Goal: Information Seeking & Learning: Learn about a topic

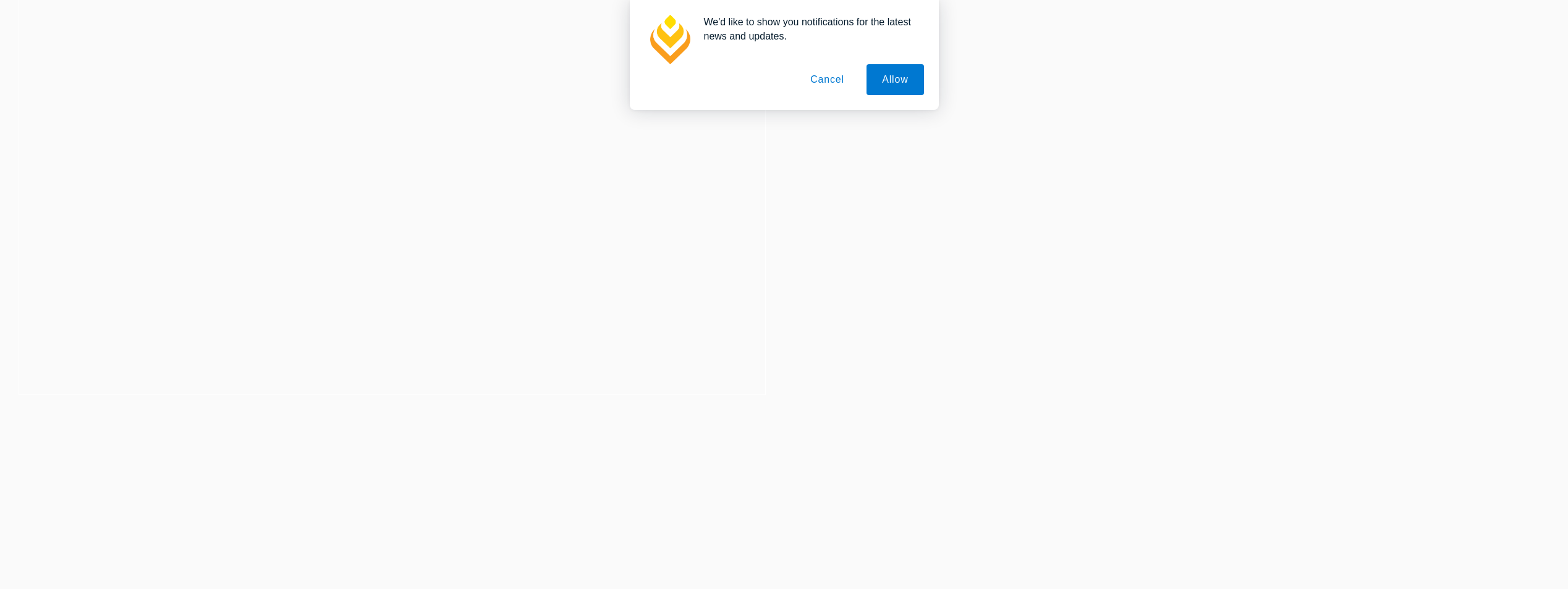
scroll to position [494, 0]
click at [811, 78] on button "Cancel" at bounding box center [827, 79] width 65 height 31
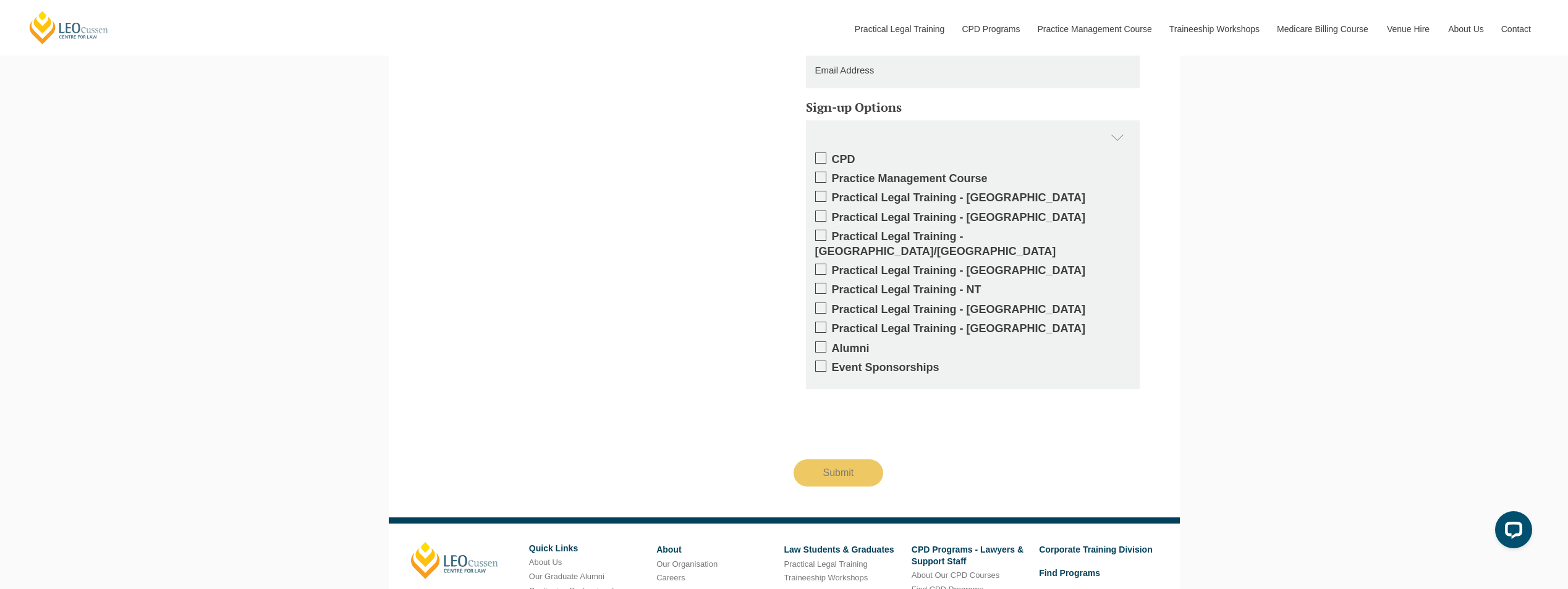
scroll to position [2151, 0]
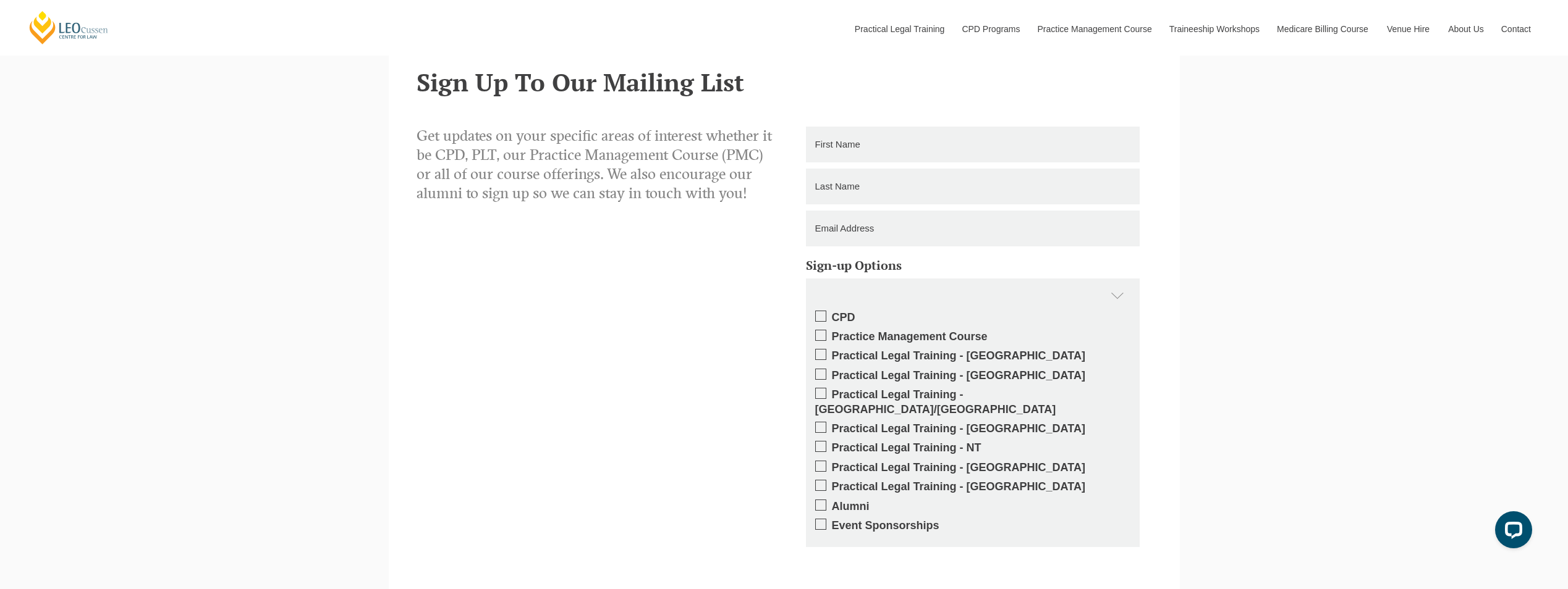
click at [849, 358] on label "Practical Legal Training - [GEOGRAPHIC_DATA]" at bounding box center [973, 356] width 315 height 15
click at [832, 351] on input "Practical Legal Training - [GEOGRAPHIC_DATA]" at bounding box center [832, 351] width 0 height 0
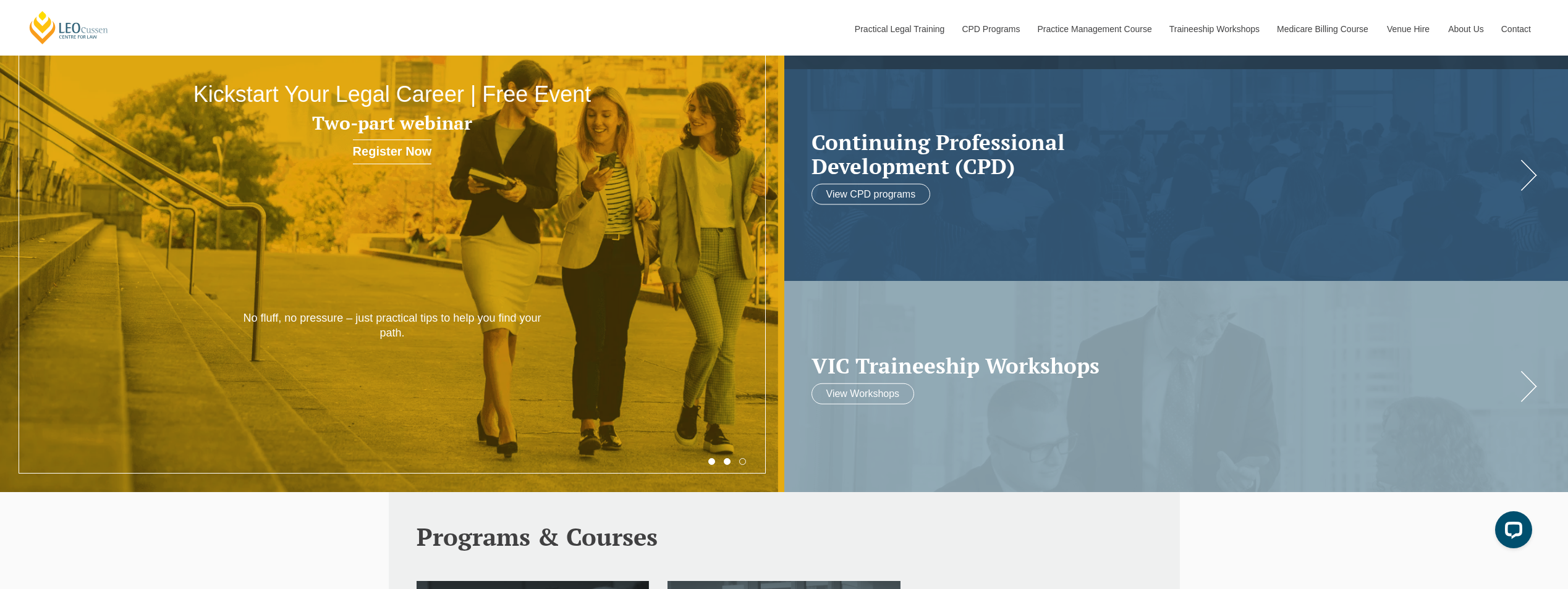
scroll to position [0, 0]
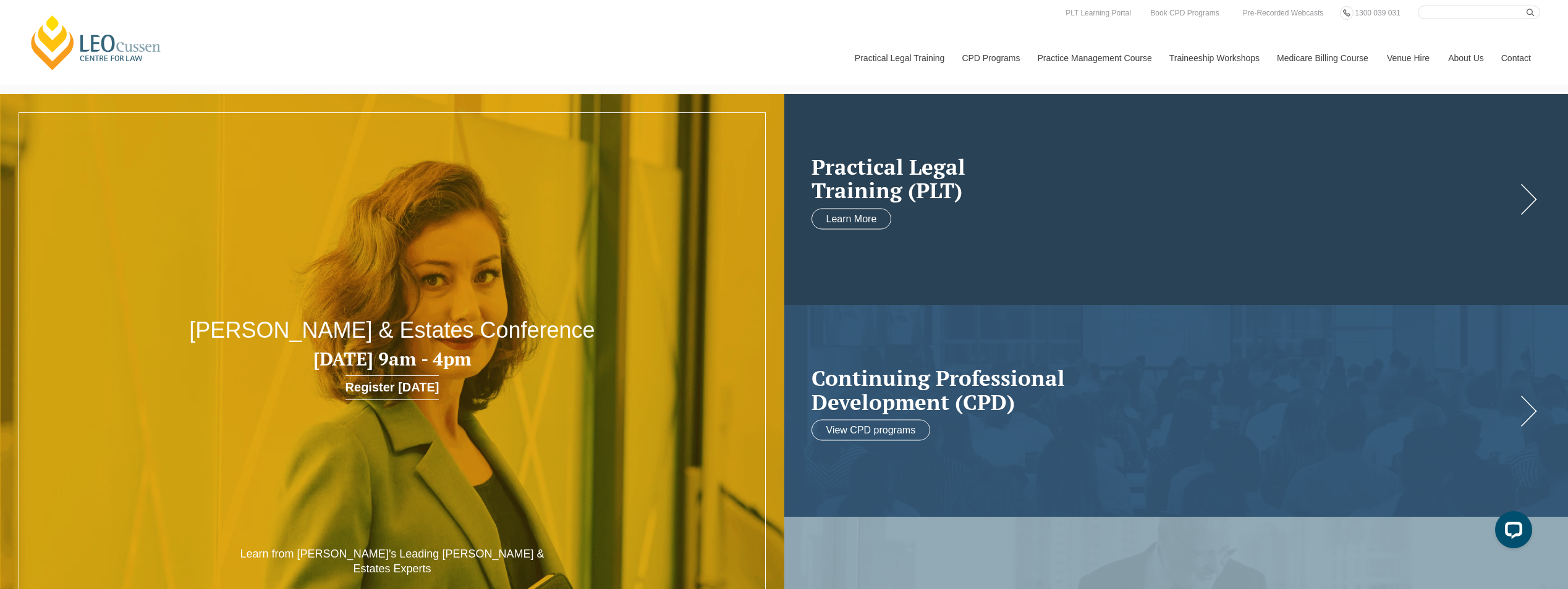
click at [926, 237] on link at bounding box center [1176, 199] width 784 height 211
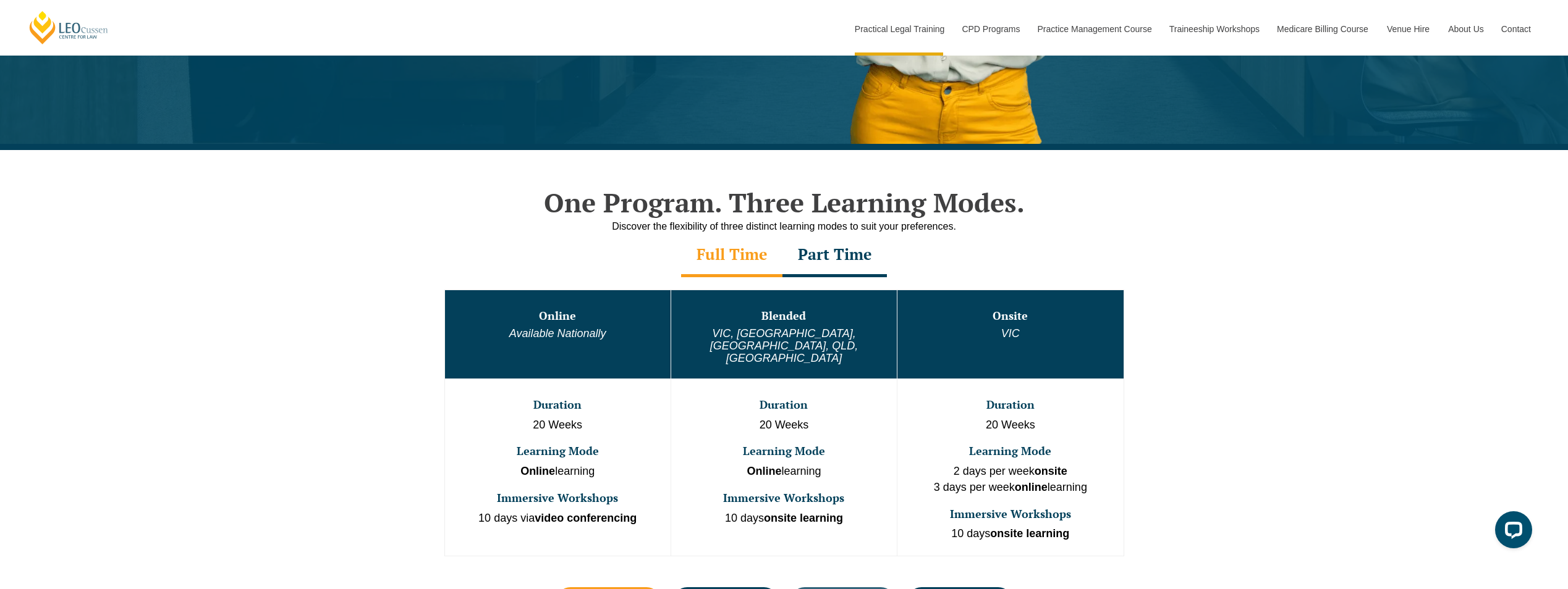
scroll to position [556, 0]
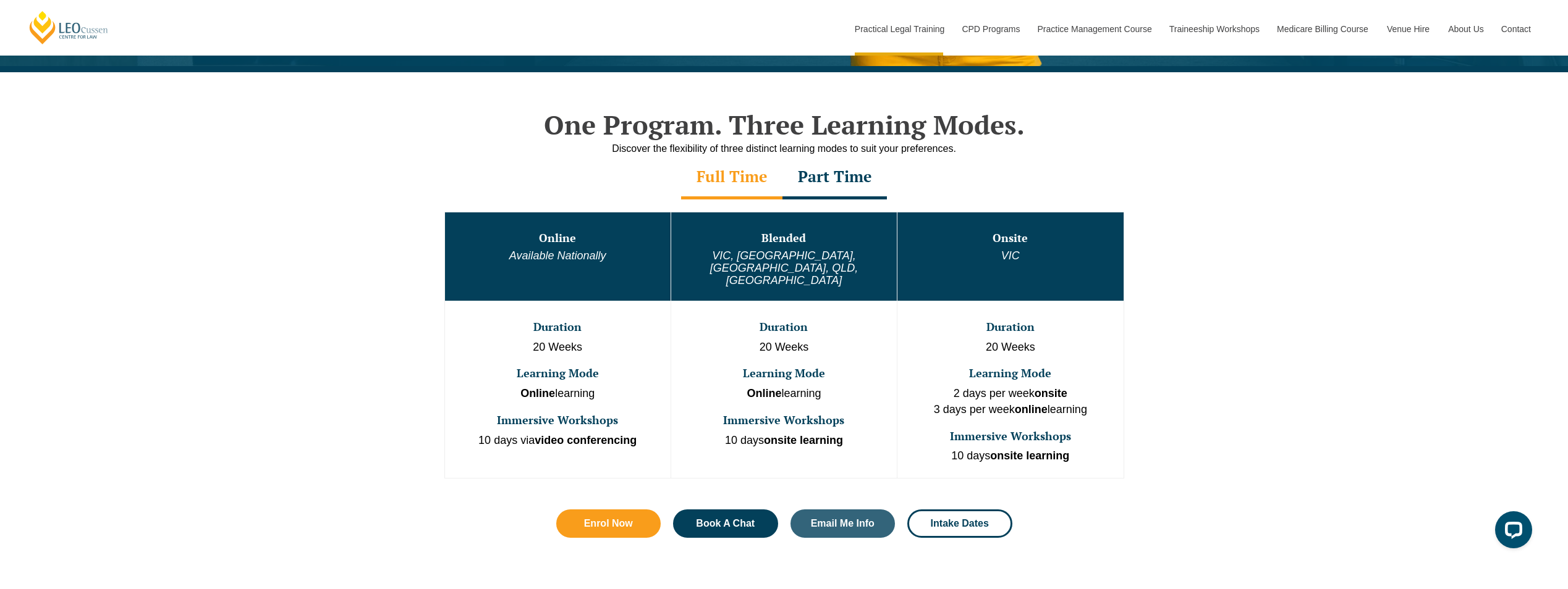
click at [554, 434] on strong "video conferencing" at bounding box center [585, 440] width 102 height 13
drag, startPoint x: 554, startPoint y: 415, endPoint x: 653, endPoint y: 413, distance: 99.0
click at [653, 433] on p "10 days via video conferencing" at bounding box center [558, 441] width 223 height 16
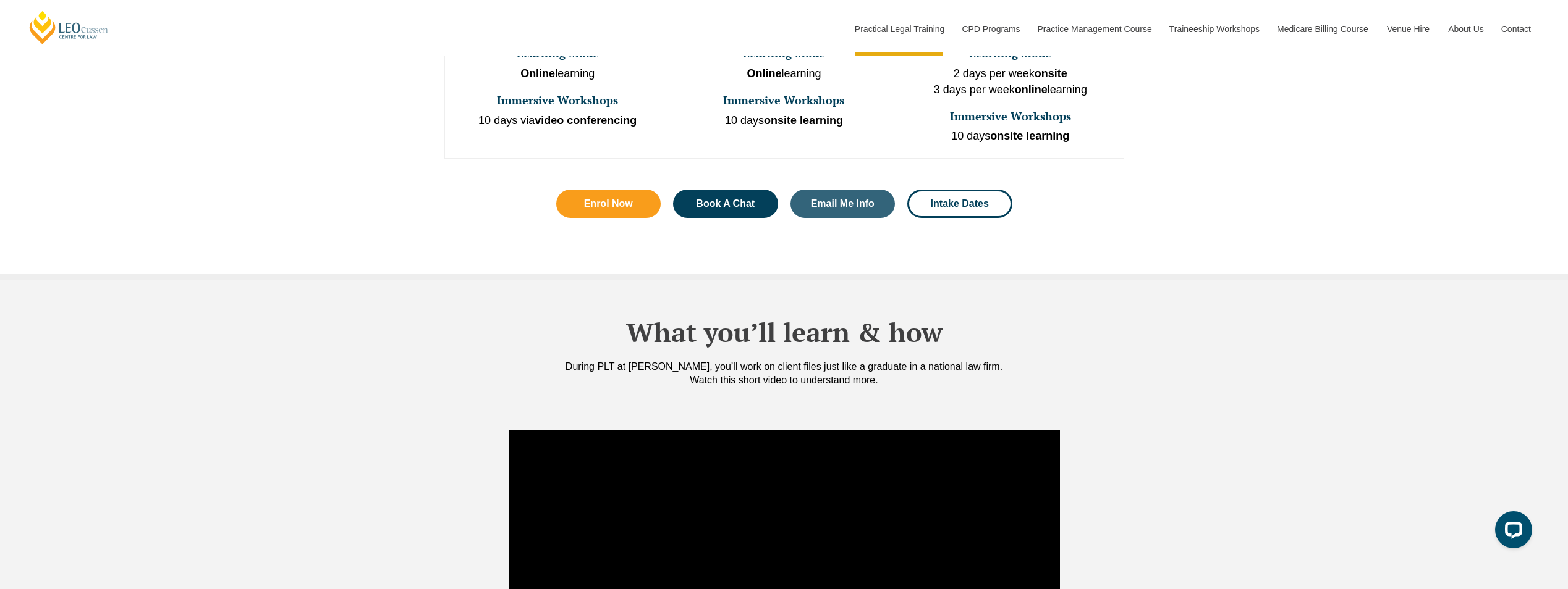
scroll to position [864, 0]
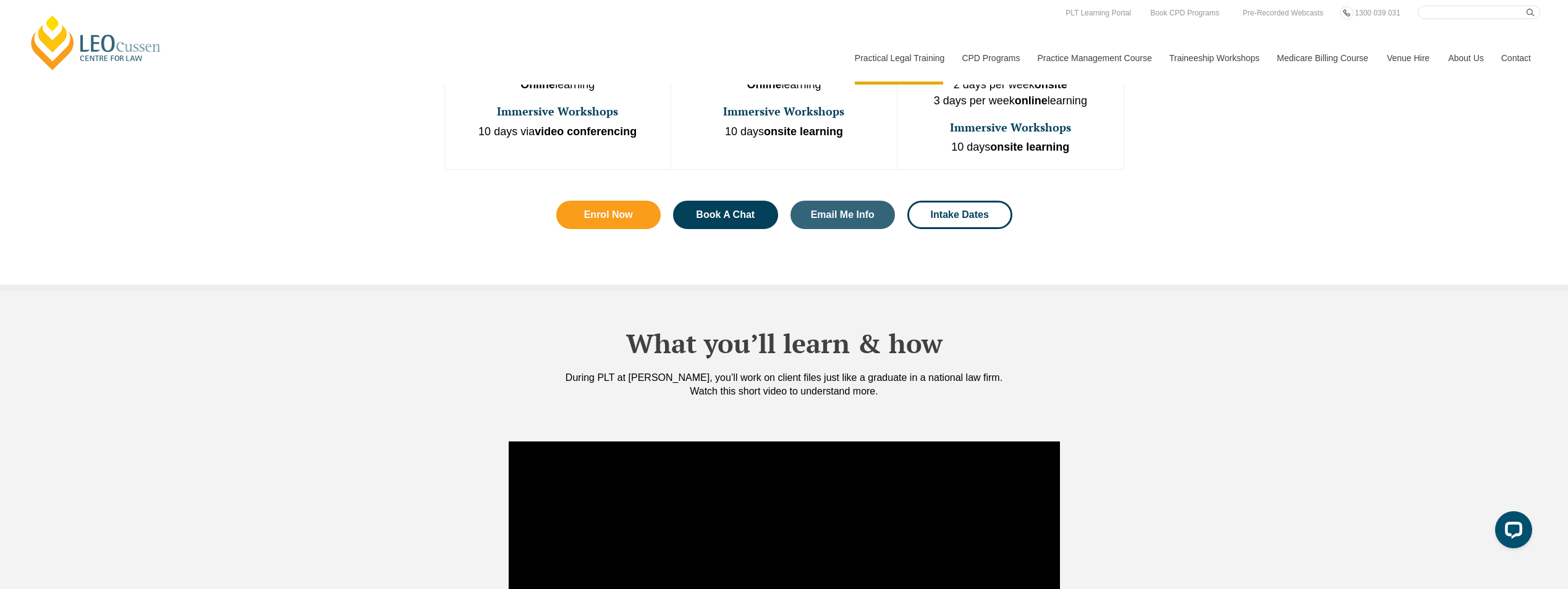
click at [1029, 329] on h2 "What you’ll learn & how" at bounding box center [784, 343] width 704 height 31
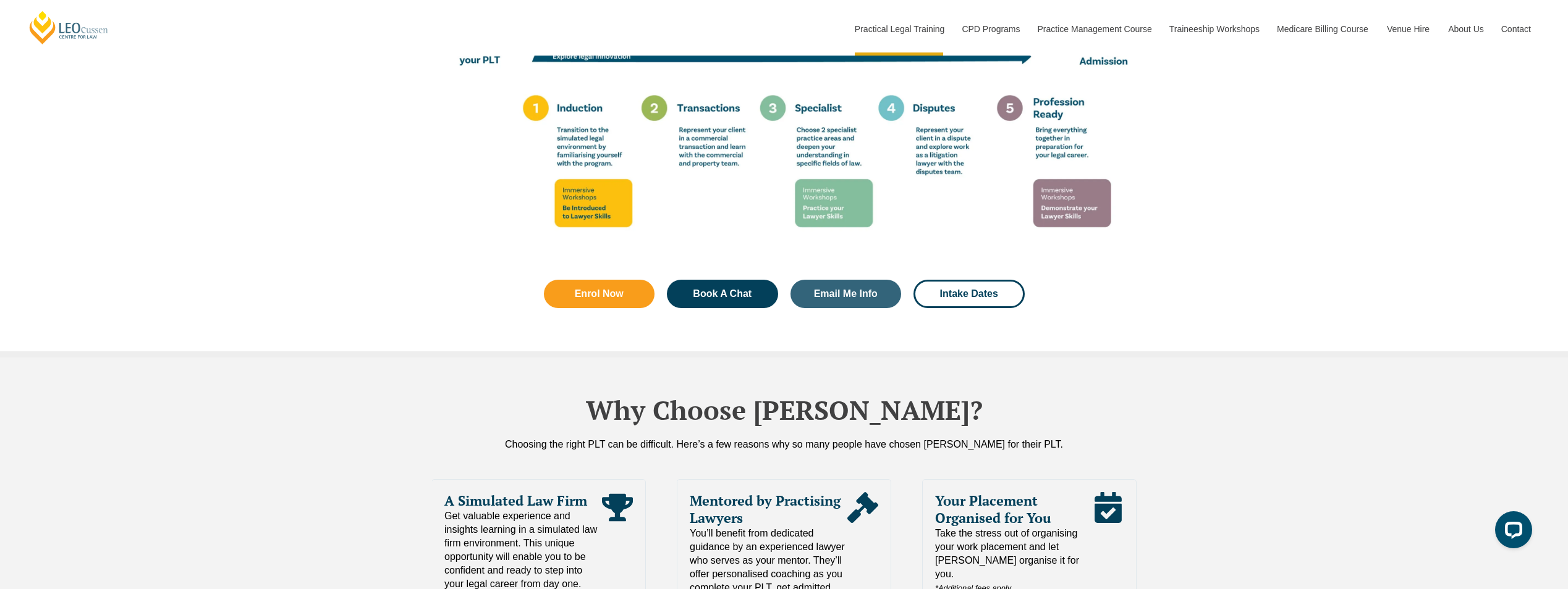
scroll to position [2223, 0]
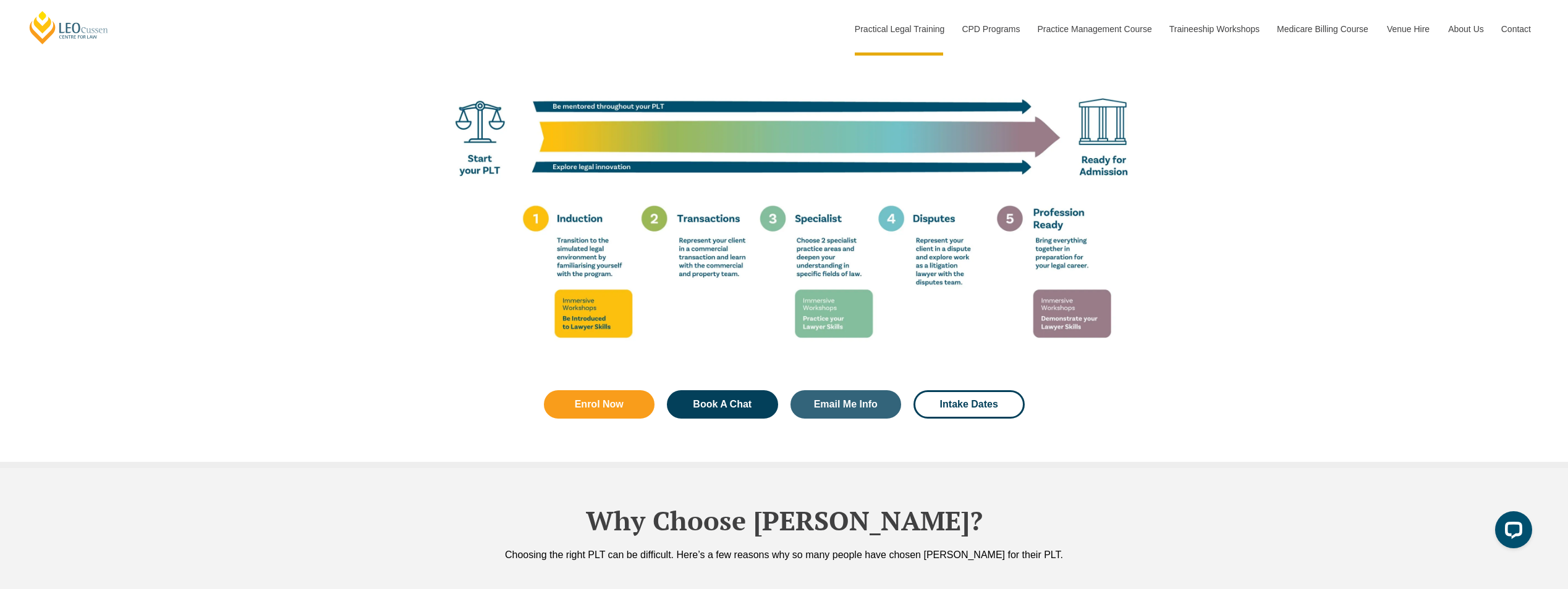
click at [952, 235] on img at bounding box center [784, 151] width 704 height 440
drag, startPoint x: 952, startPoint y: 235, endPoint x: 827, endPoint y: 283, distance: 133.9
click at [850, 274] on img at bounding box center [784, 151] width 704 height 440
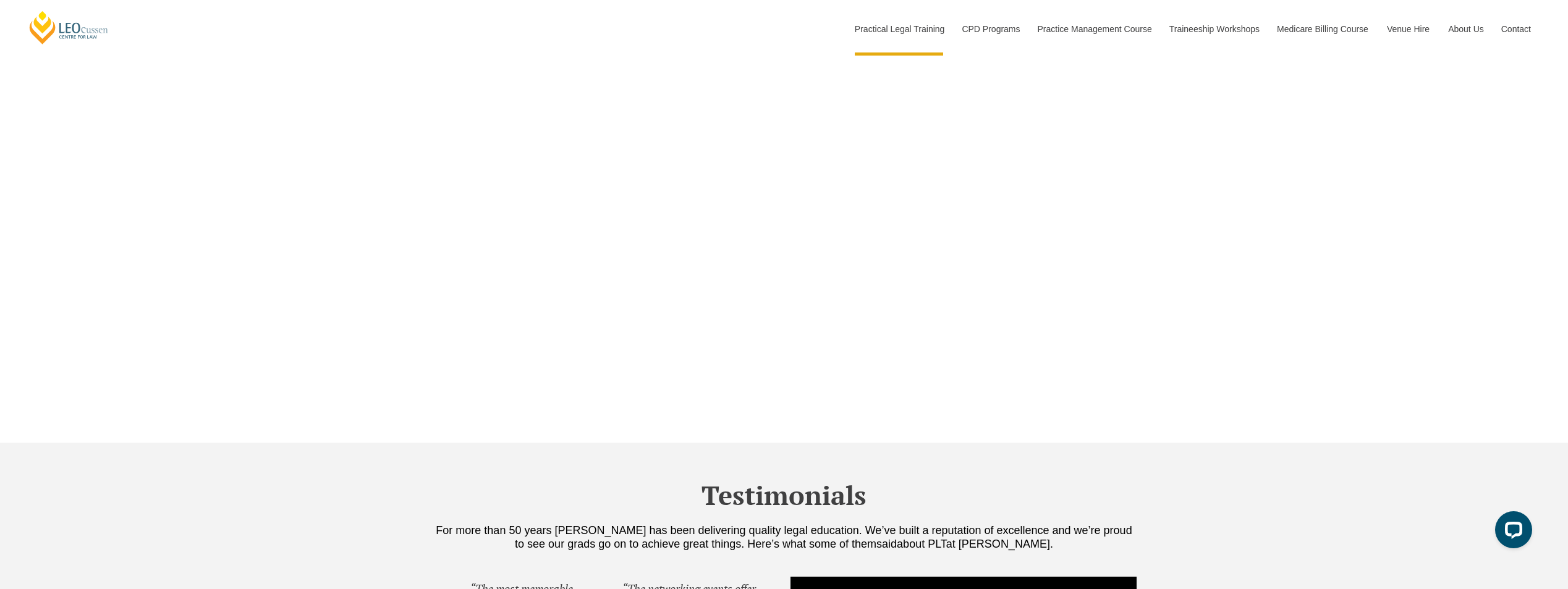
scroll to position [3953, 0]
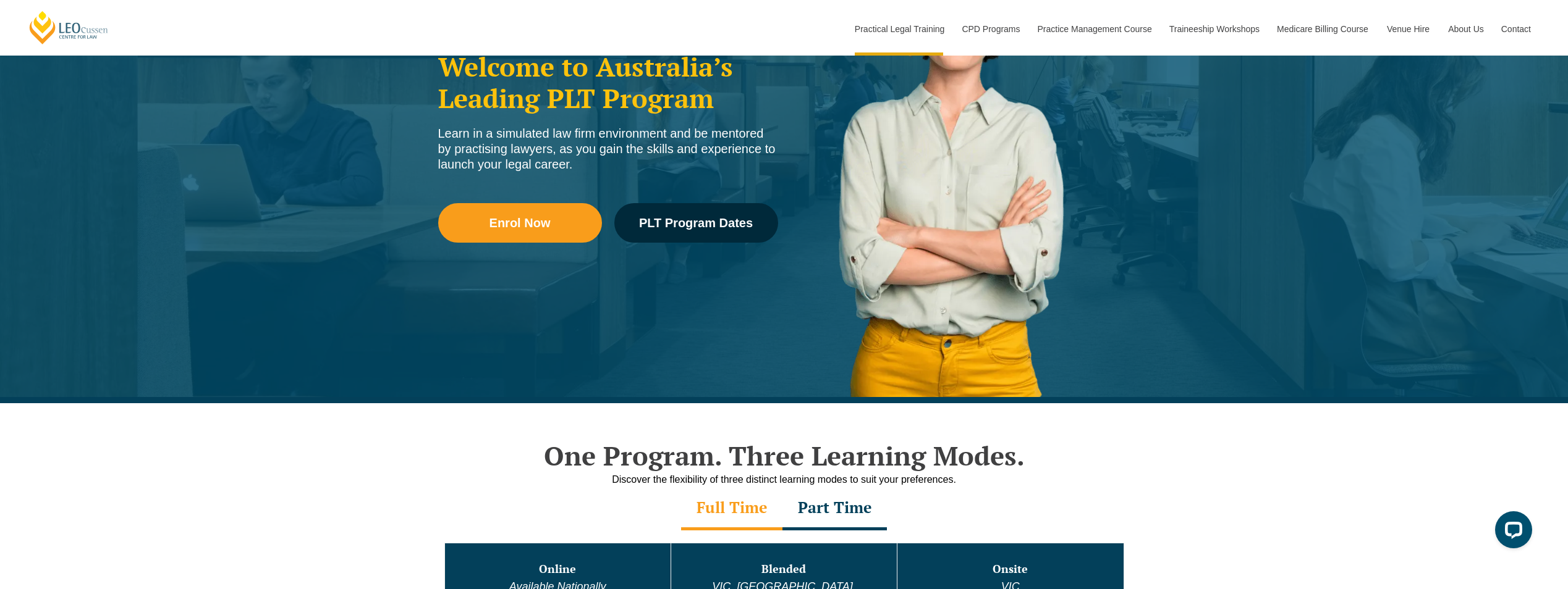
scroll to position [247, 0]
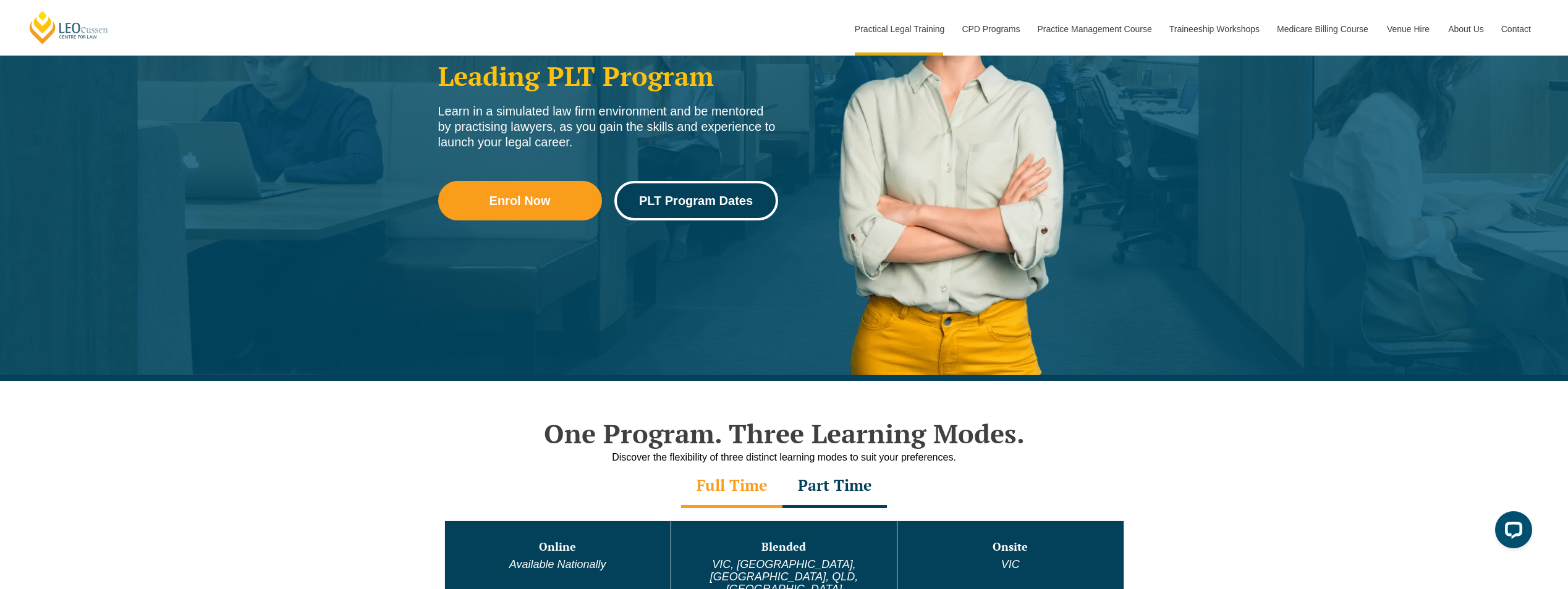
click at [726, 205] on span "PLT Program Dates" at bounding box center [696, 201] width 114 height 13
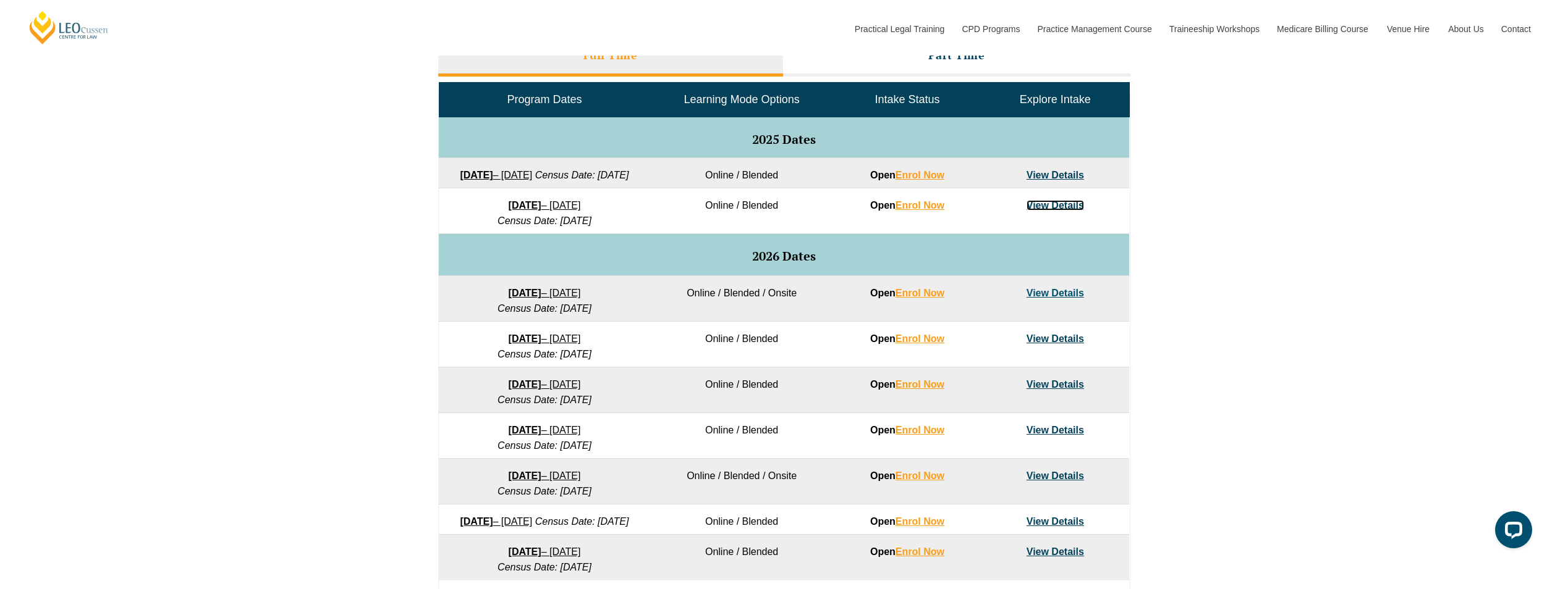
scroll to position [803, 0]
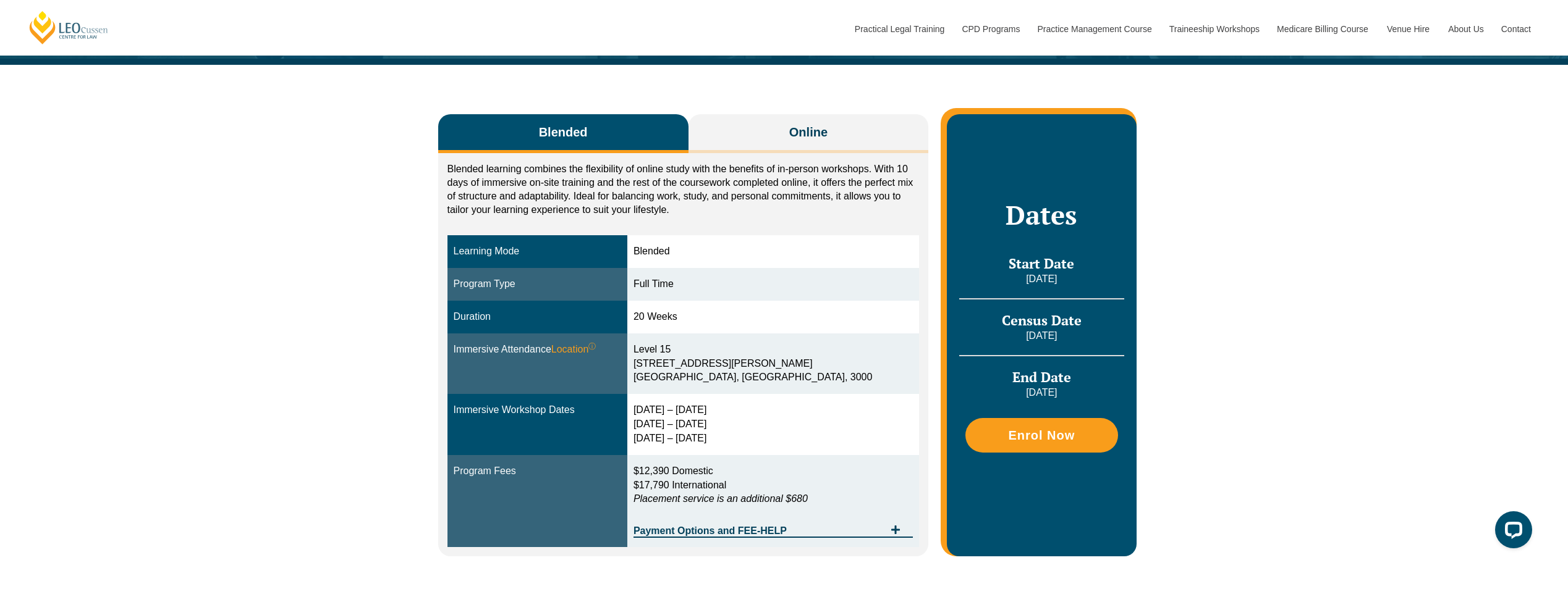
scroll to position [186, 0]
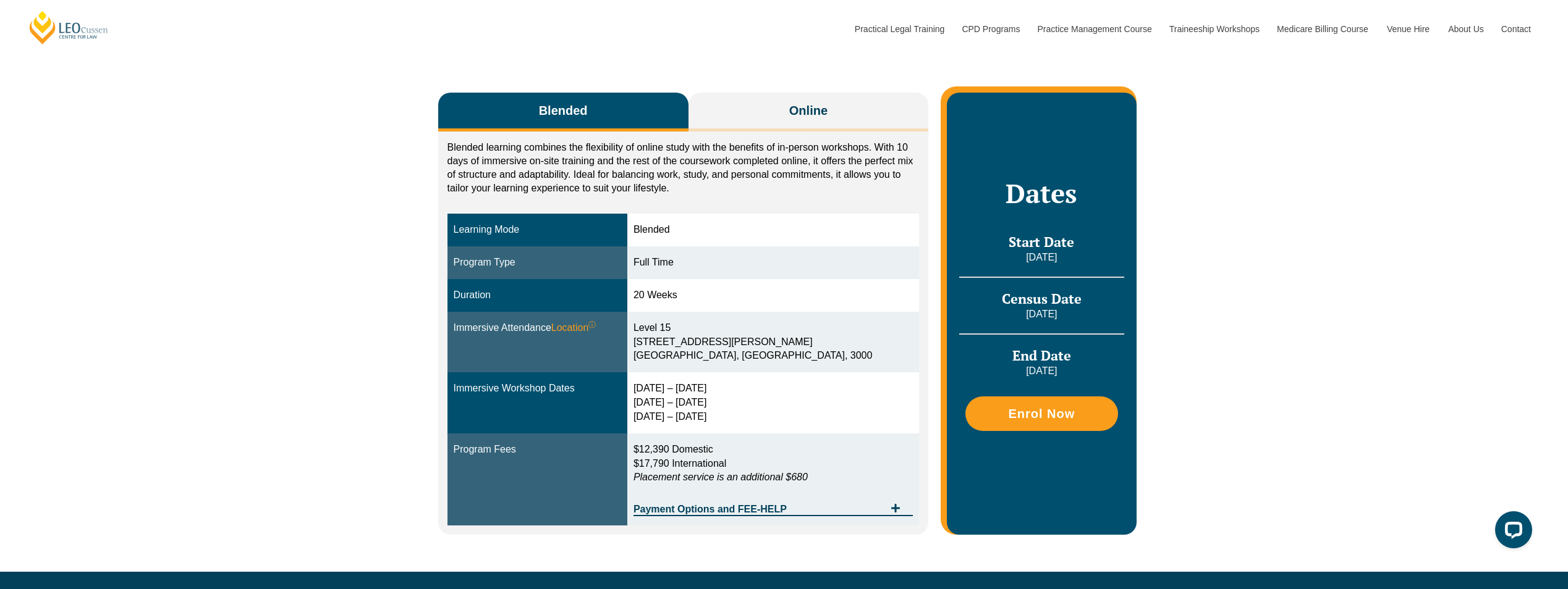
click at [706, 353] on div "Level 15 15 William Street Melbourne, Victoria, 3000" at bounding box center [773, 342] width 280 height 43
drag, startPoint x: 706, startPoint y: 353, endPoint x: 690, endPoint y: 405, distance: 54.4
click at [690, 405] on div "15 – 18 Dec 2025 10 – 12 March 2026 28 – 30 April 2026" at bounding box center [773, 403] width 280 height 43
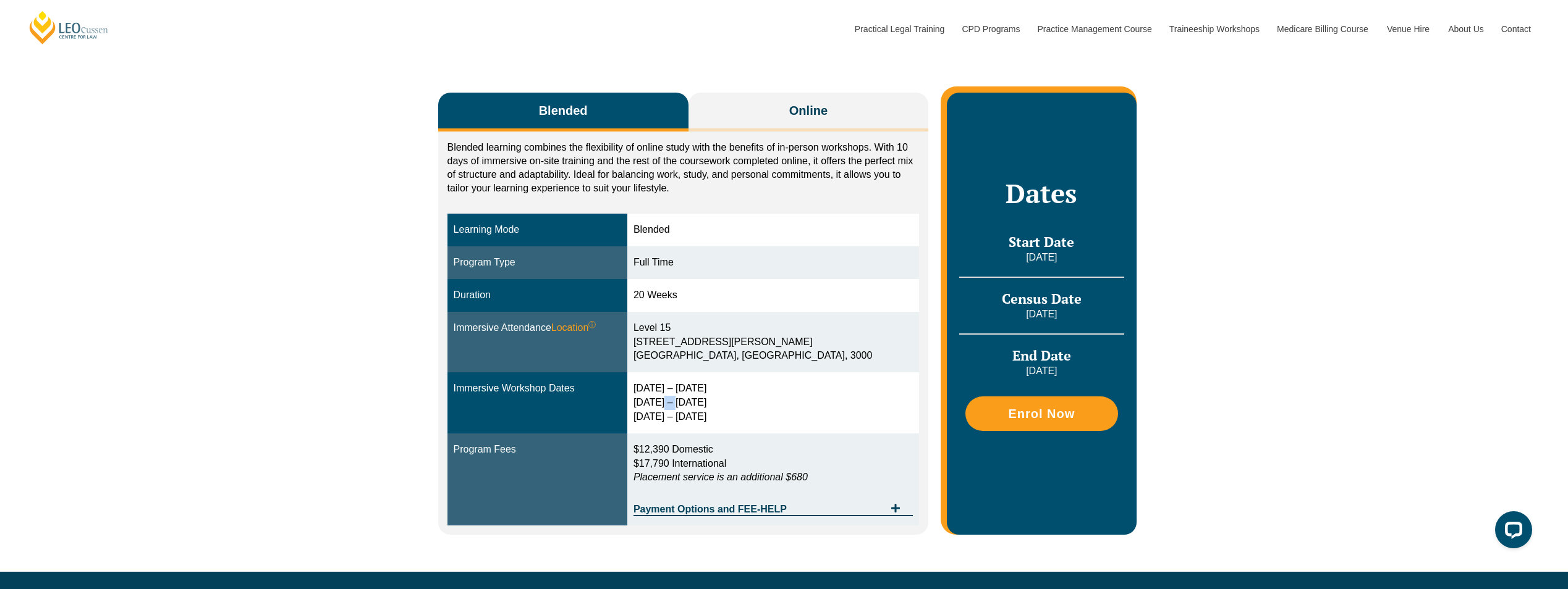
click at [690, 405] on div "15 – 18 Dec 2025 10 – 12 March 2026 28 – 30 April 2026" at bounding box center [773, 403] width 280 height 43
drag, startPoint x: 690, startPoint y: 405, endPoint x: 681, endPoint y: 418, distance: 15.8
click at [681, 418] on div "15 – 18 Dec 2025 10 – 12 March 2026 28 – 30 April 2026" at bounding box center [773, 403] width 280 height 43
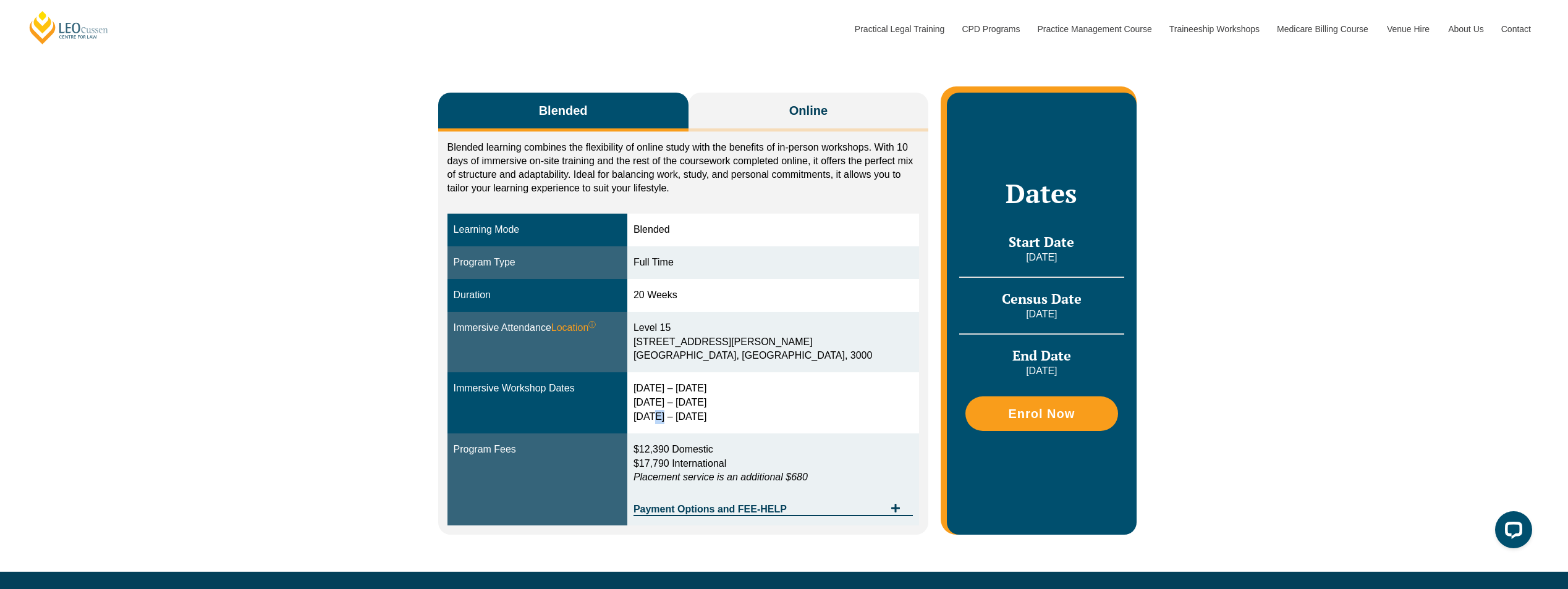
click at [681, 418] on div "15 – 18 Dec 2025 10 – 12 March 2026 28 – 30 April 2026" at bounding box center [773, 403] width 280 height 43
drag, startPoint x: 681, startPoint y: 418, endPoint x: 665, endPoint y: 445, distance: 31.4
click at [665, 445] on td "$12,390 Domestic $17,790 International Placement service is an additional $680 …" at bounding box center [772, 480] width 291 height 92
click at [687, 269] on div "Full Time" at bounding box center [773, 263] width 280 height 15
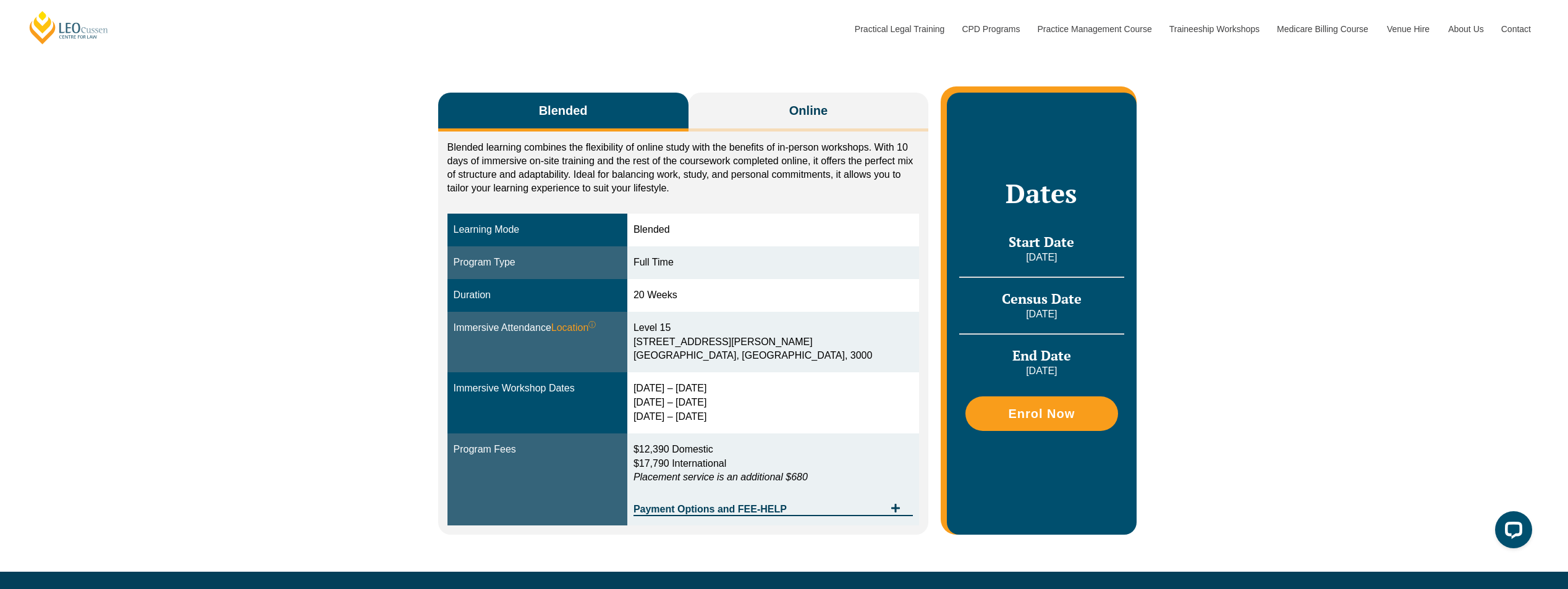
click at [687, 269] on div "Full Time" at bounding box center [773, 263] width 280 height 15
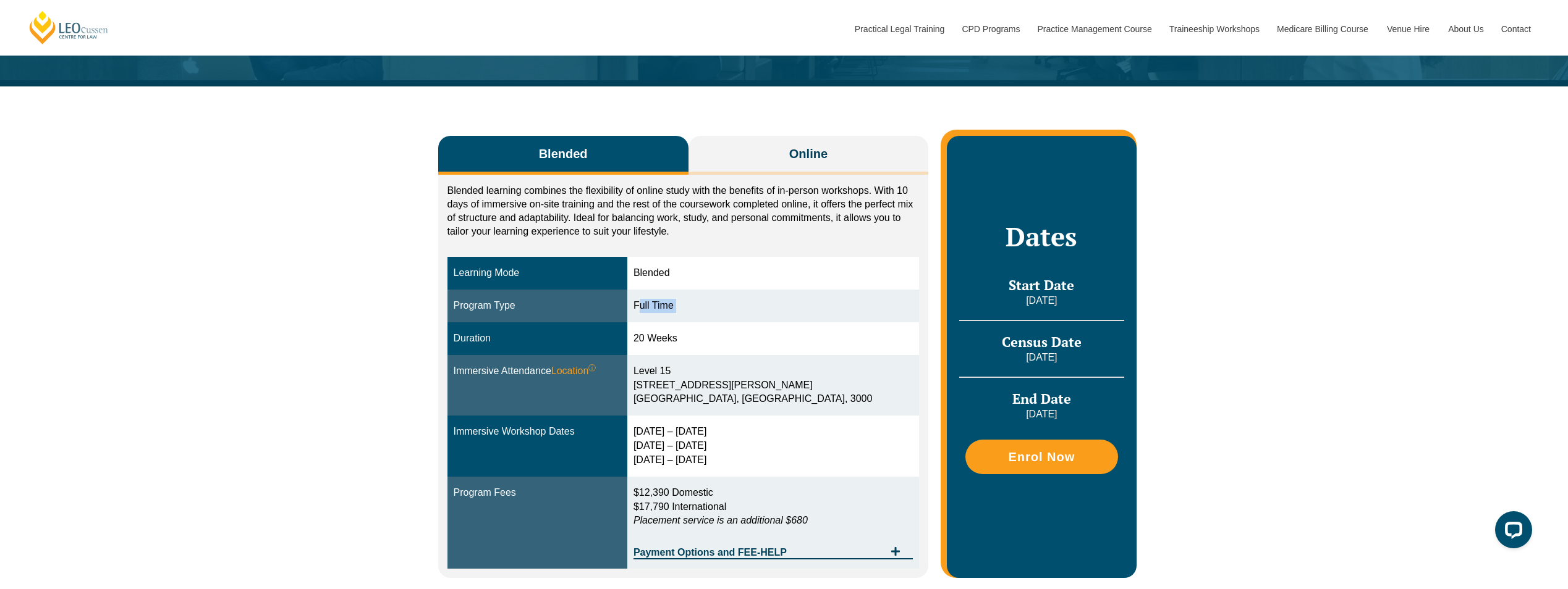
scroll to position [0, 0]
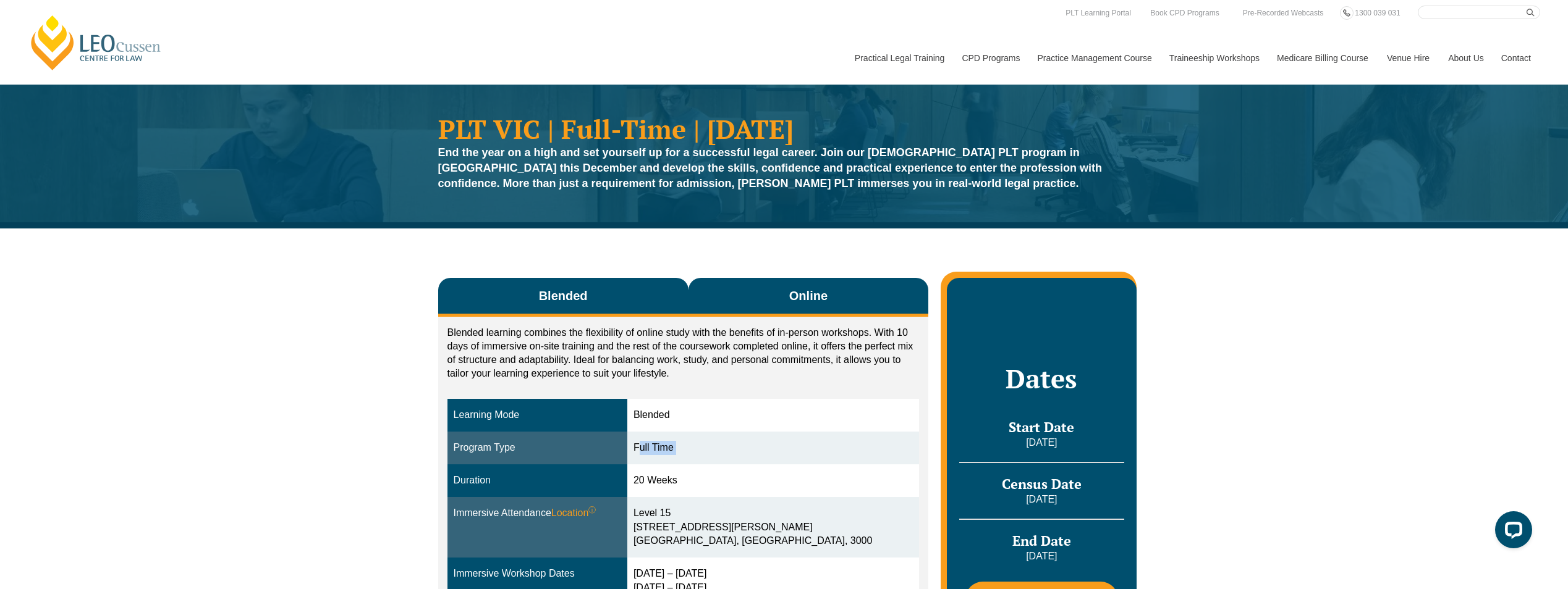
click at [701, 302] on button "Online" at bounding box center [809, 297] width 241 height 39
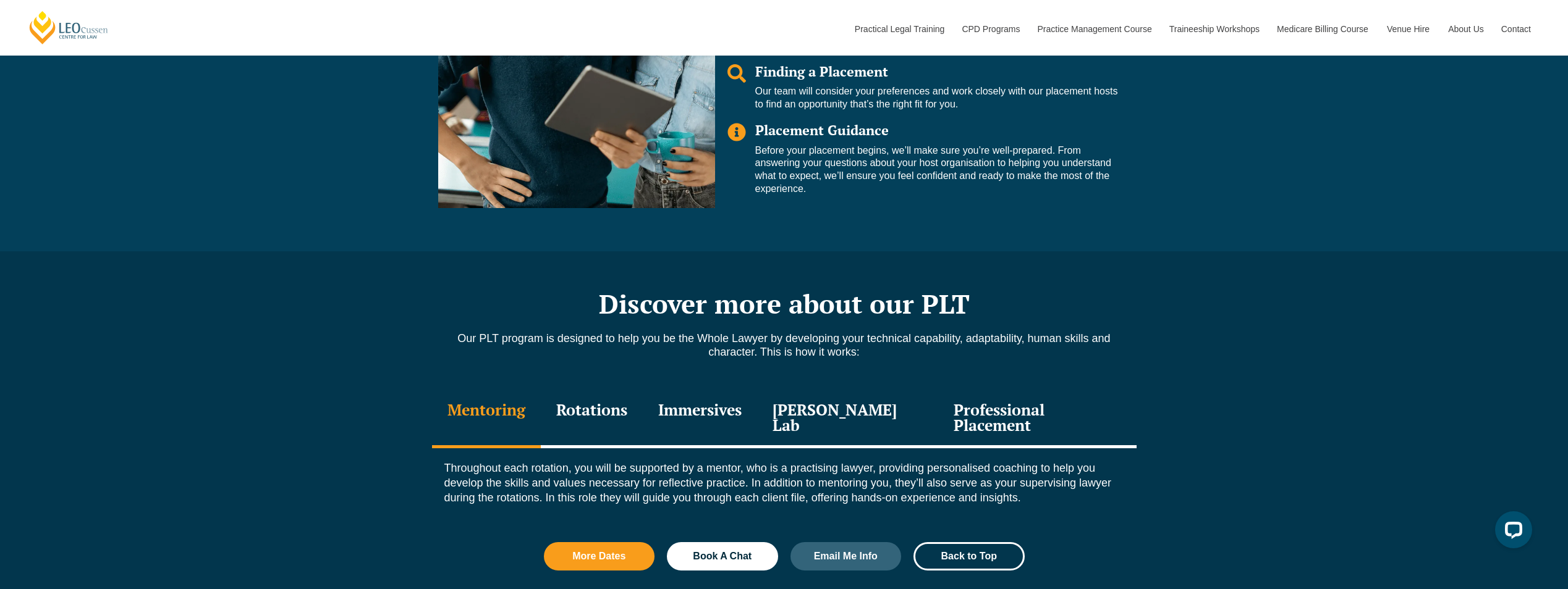
scroll to position [1359, 0]
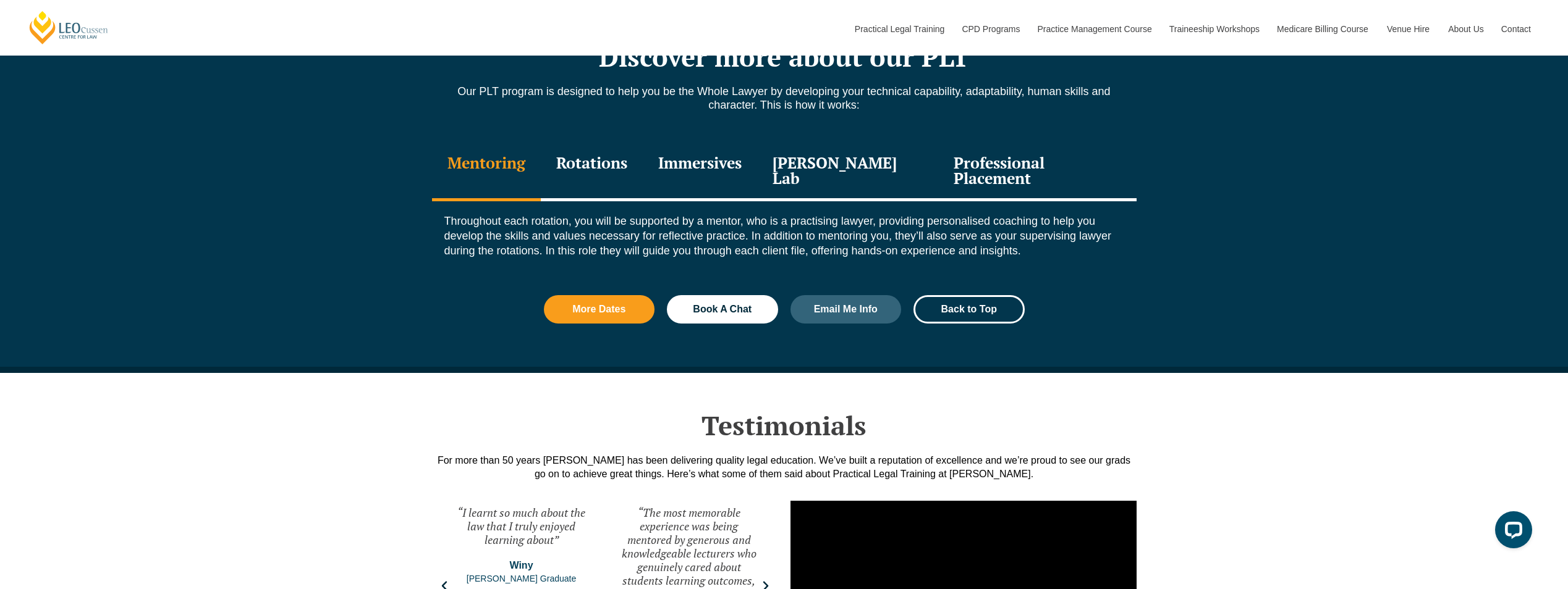
click at [615, 172] on div "Rotations" at bounding box center [591, 172] width 102 height 59
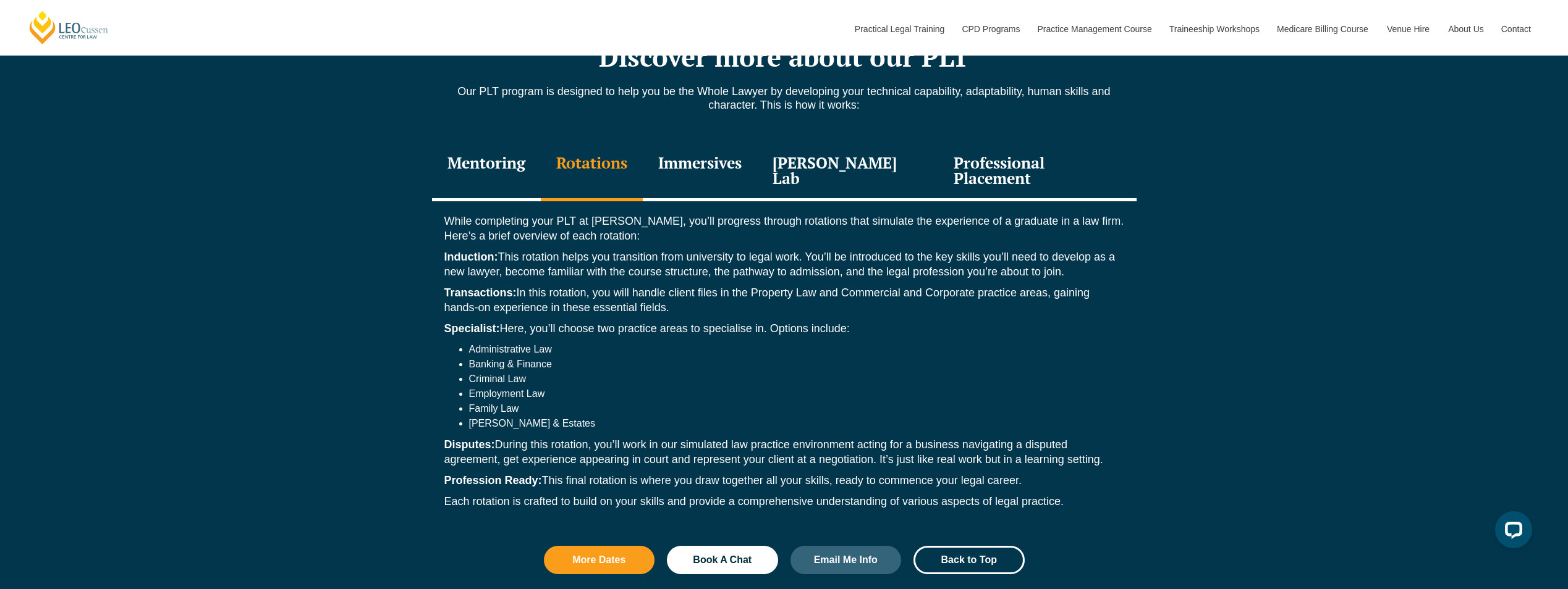
click at [775, 151] on div "Mentoring Rotations Immersives Leo Justice Lab Professional Placement" at bounding box center [784, 172] width 704 height 59
click at [744, 153] on div "Immersives" at bounding box center [700, 172] width 114 height 59
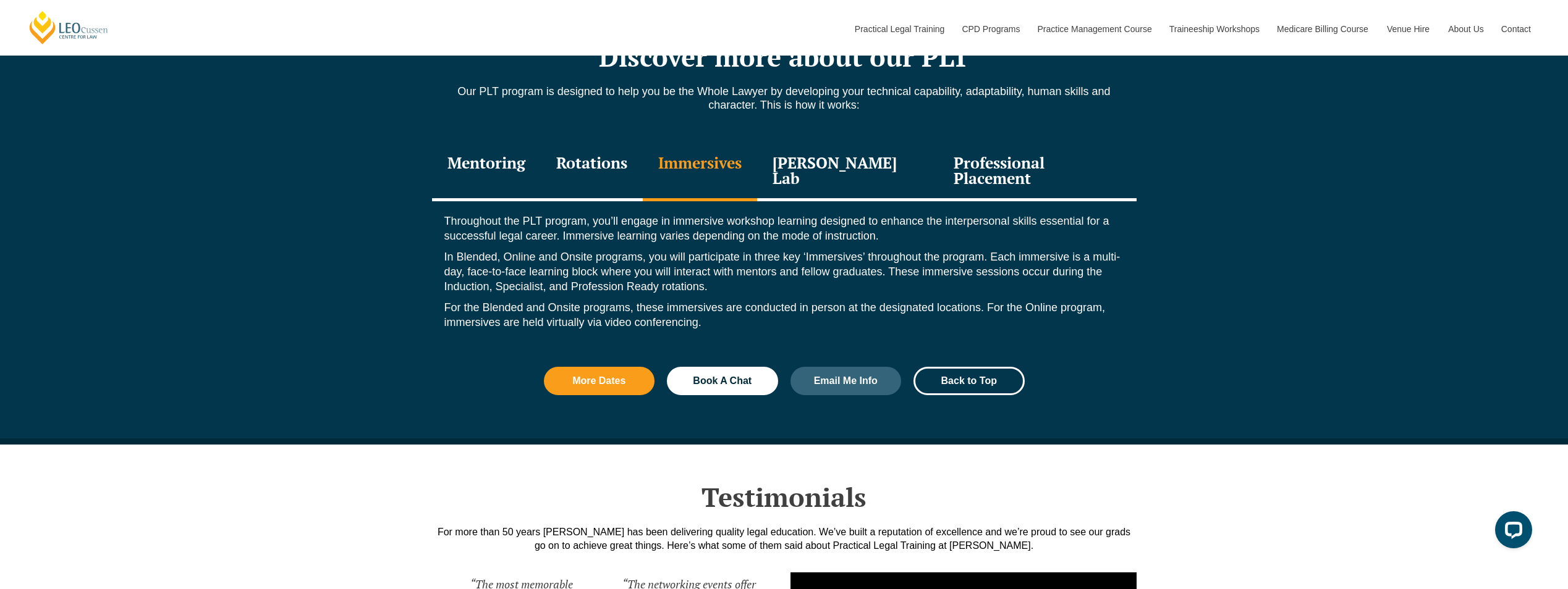
click at [757, 153] on div "Immersives" at bounding box center [700, 172] width 114 height 59
click at [830, 164] on div "Leo Justice Lab" at bounding box center [848, 172] width 182 height 59
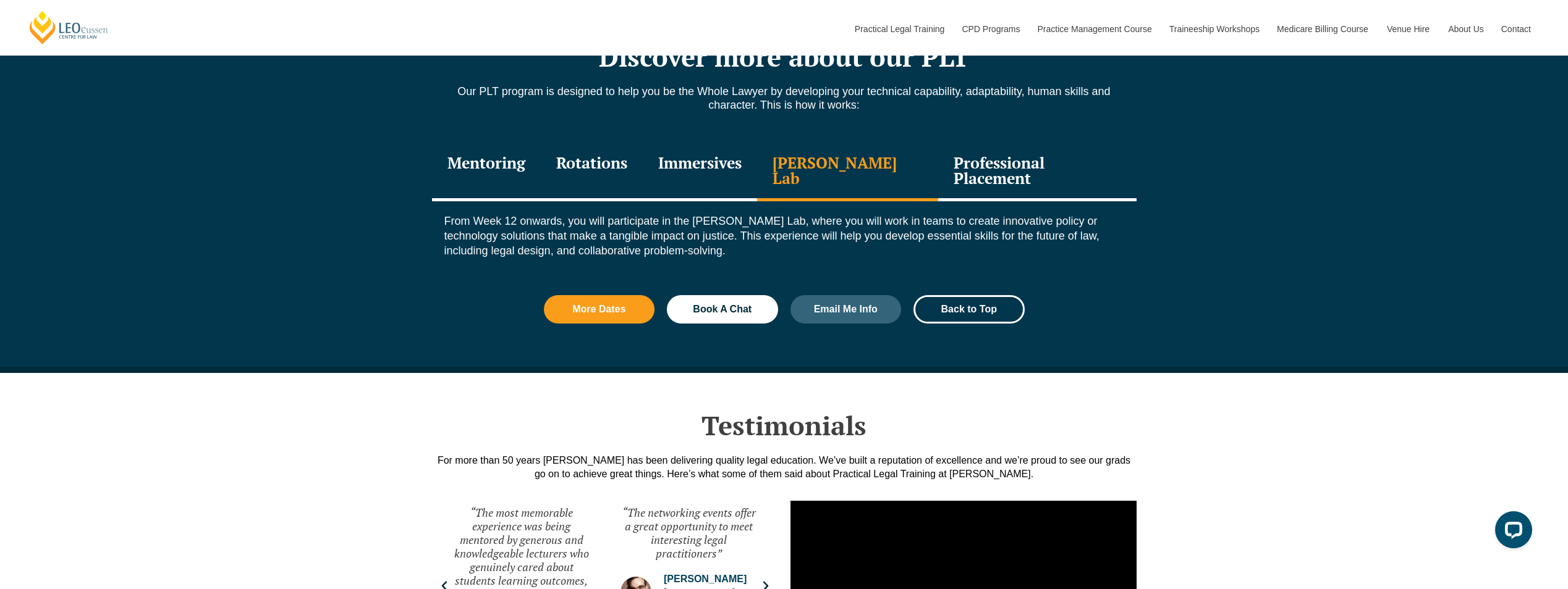
click at [950, 160] on div "Professional Placement" at bounding box center [1037, 172] width 198 height 59
